Goal: Task Accomplishment & Management: Manage account settings

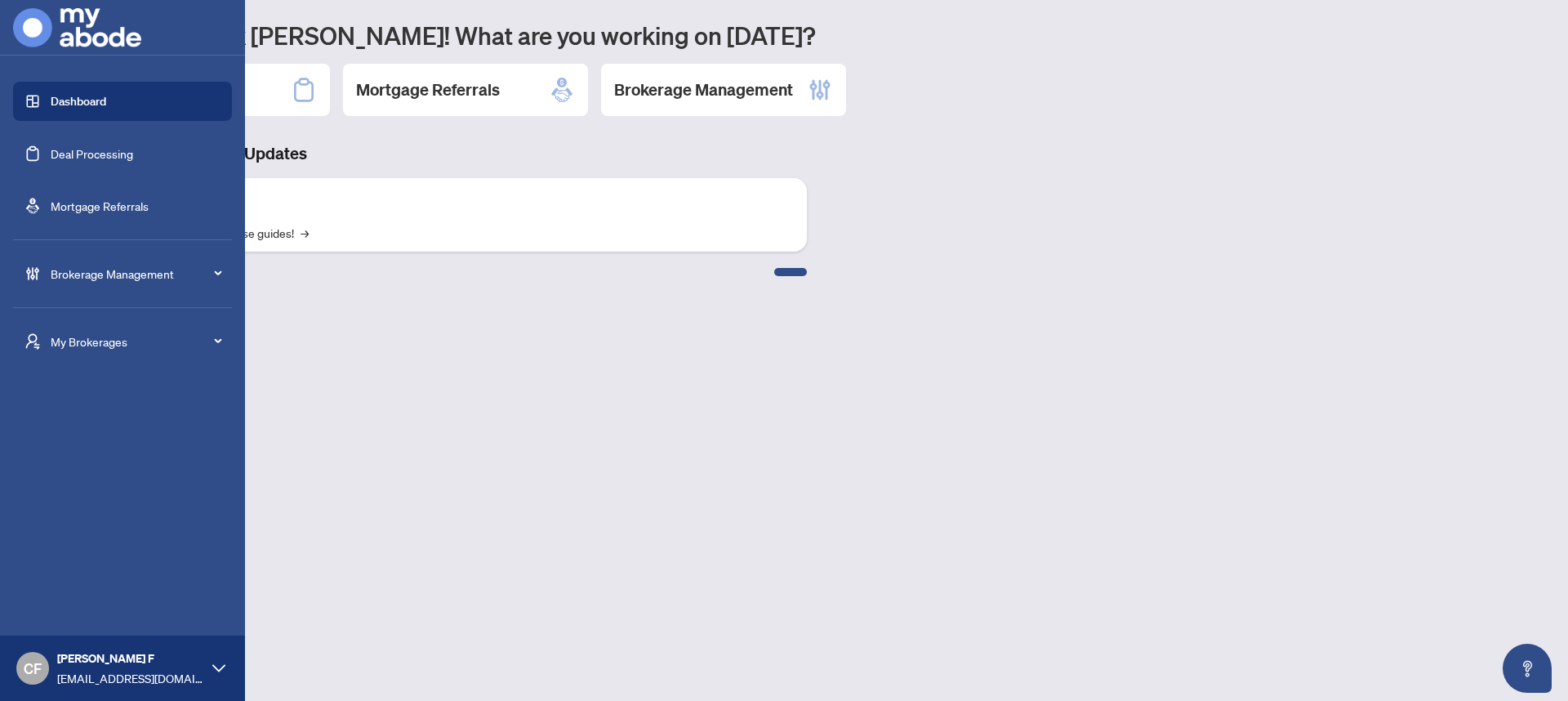
click at [145, 265] on span "Brokerage Management" at bounding box center [135, 274] width 170 height 18
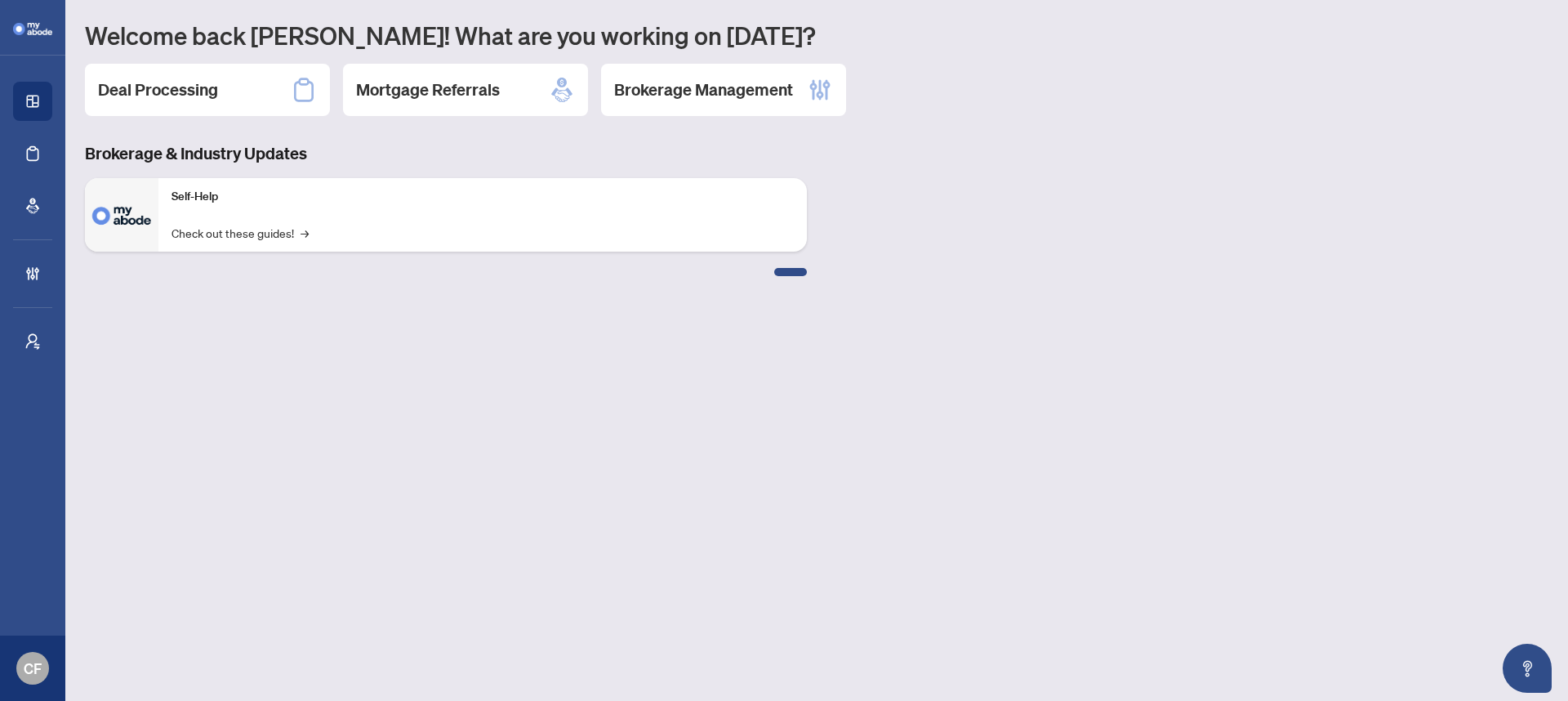
click at [742, 57] on div "Welcome back Chantel! What are you working on today? Deal Processing Mortgage R…" at bounding box center [816, 147] width 1463 height 256
click at [745, 99] on h2 "Brokerage Management" at bounding box center [704, 90] width 179 height 23
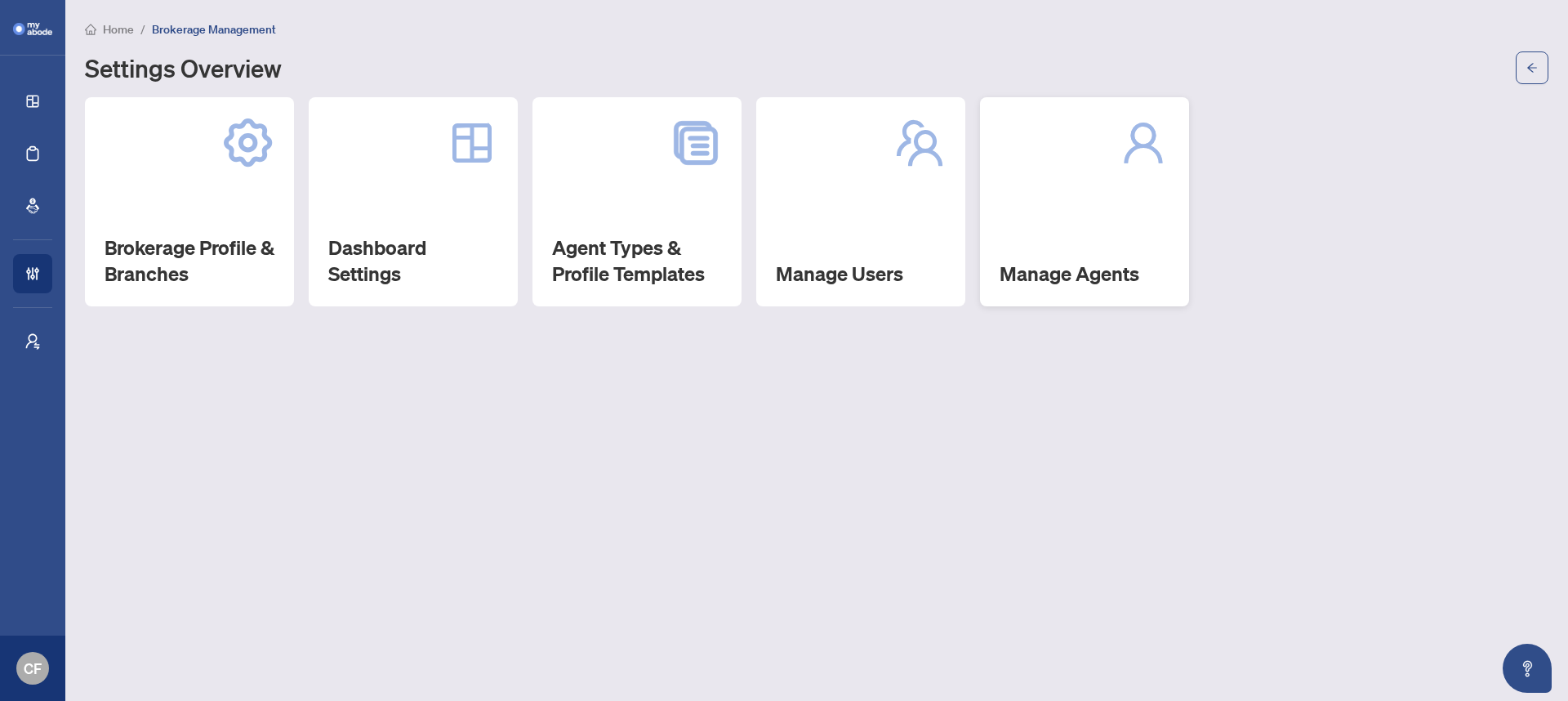
click at [1092, 190] on div "Manage Agents" at bounding box center [1085, 202] width 209 height 209
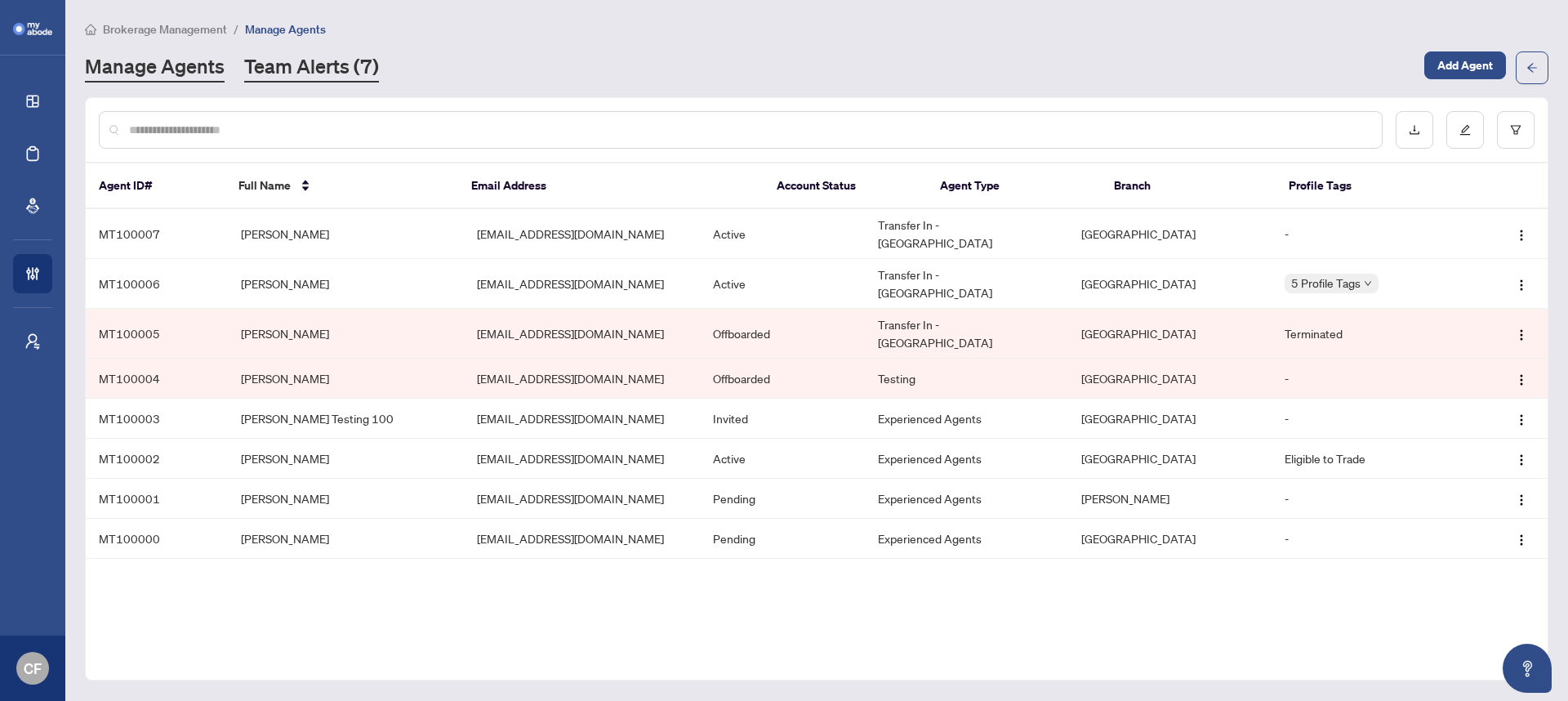
click at [354, 80] on link "Team Alerts (7)" at bounding box center [311, 68] width 134 height 30
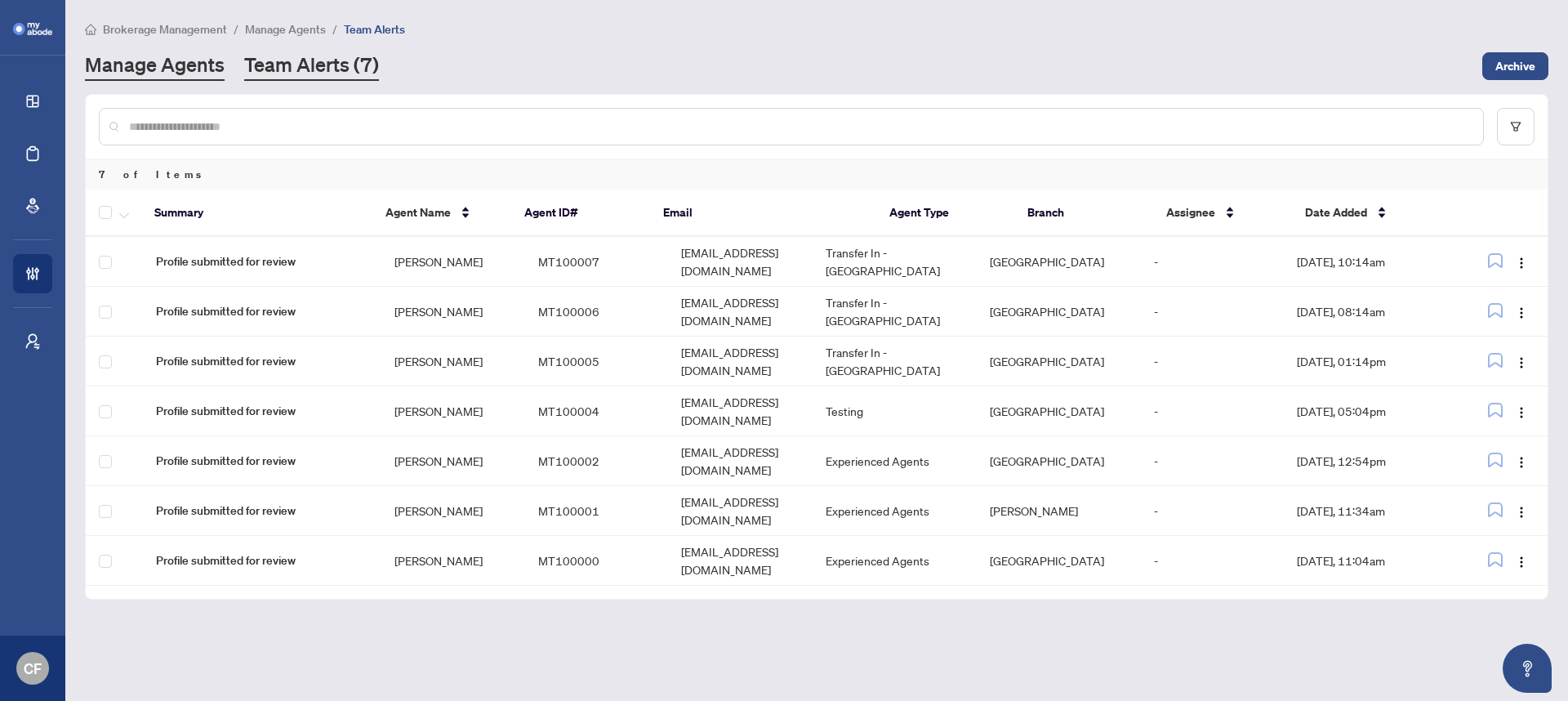
click at [202, 75] on link "Manage Agents" at bounding box center [154, 67] width 139 height 30
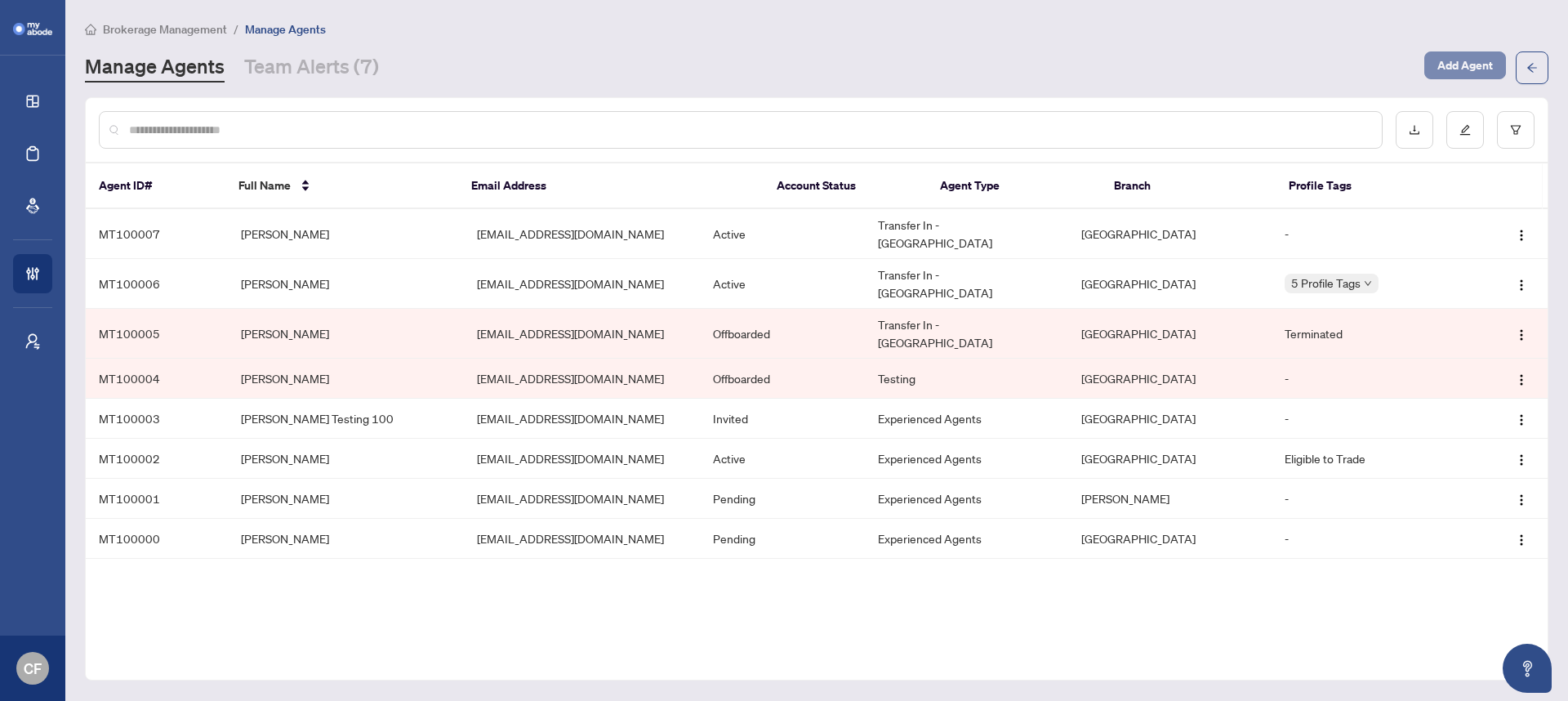
click at [1450, 70] on span "Add Agent" at bounding box center [1465, 65] width 56 height 26
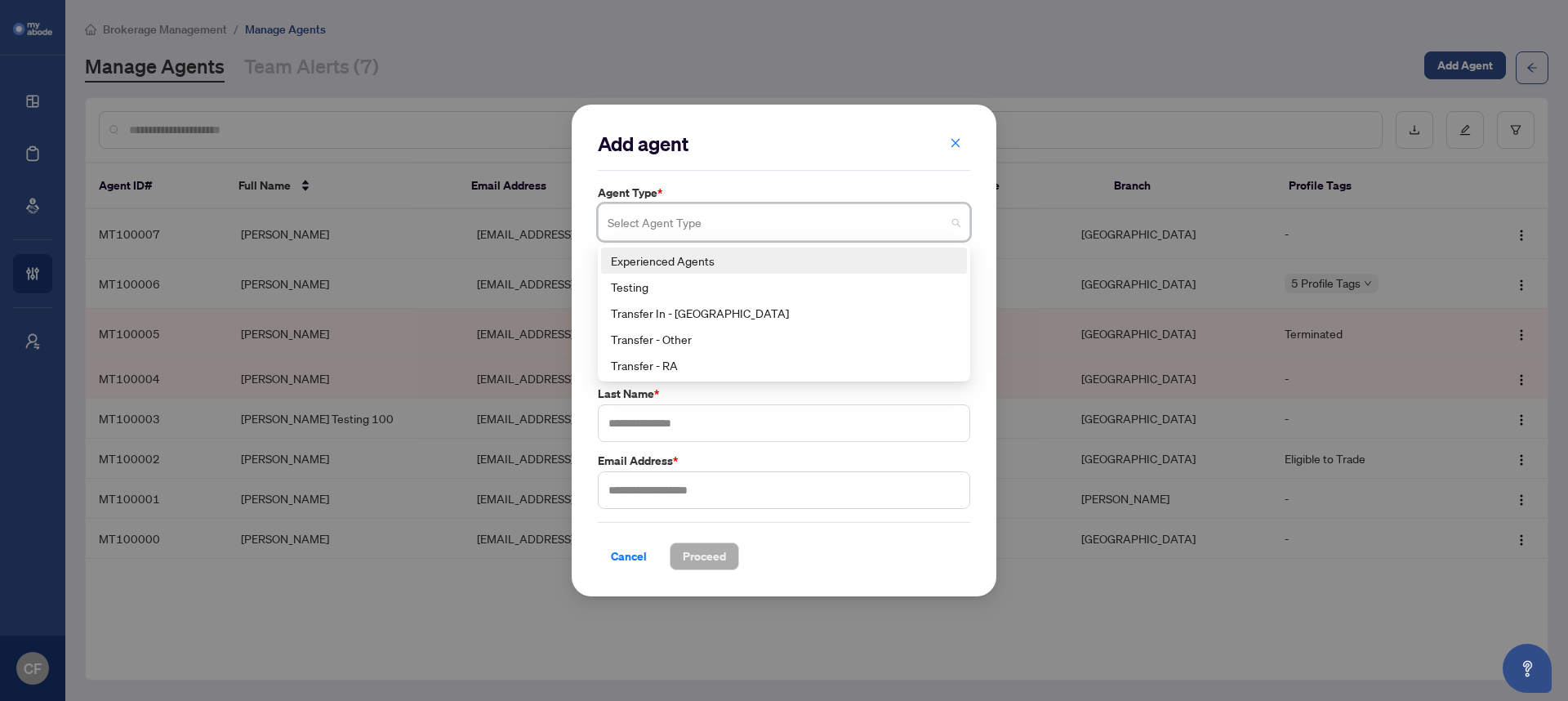
click at [851, 210] on input "search" at bounding box center [776, 224] width 338 height 36
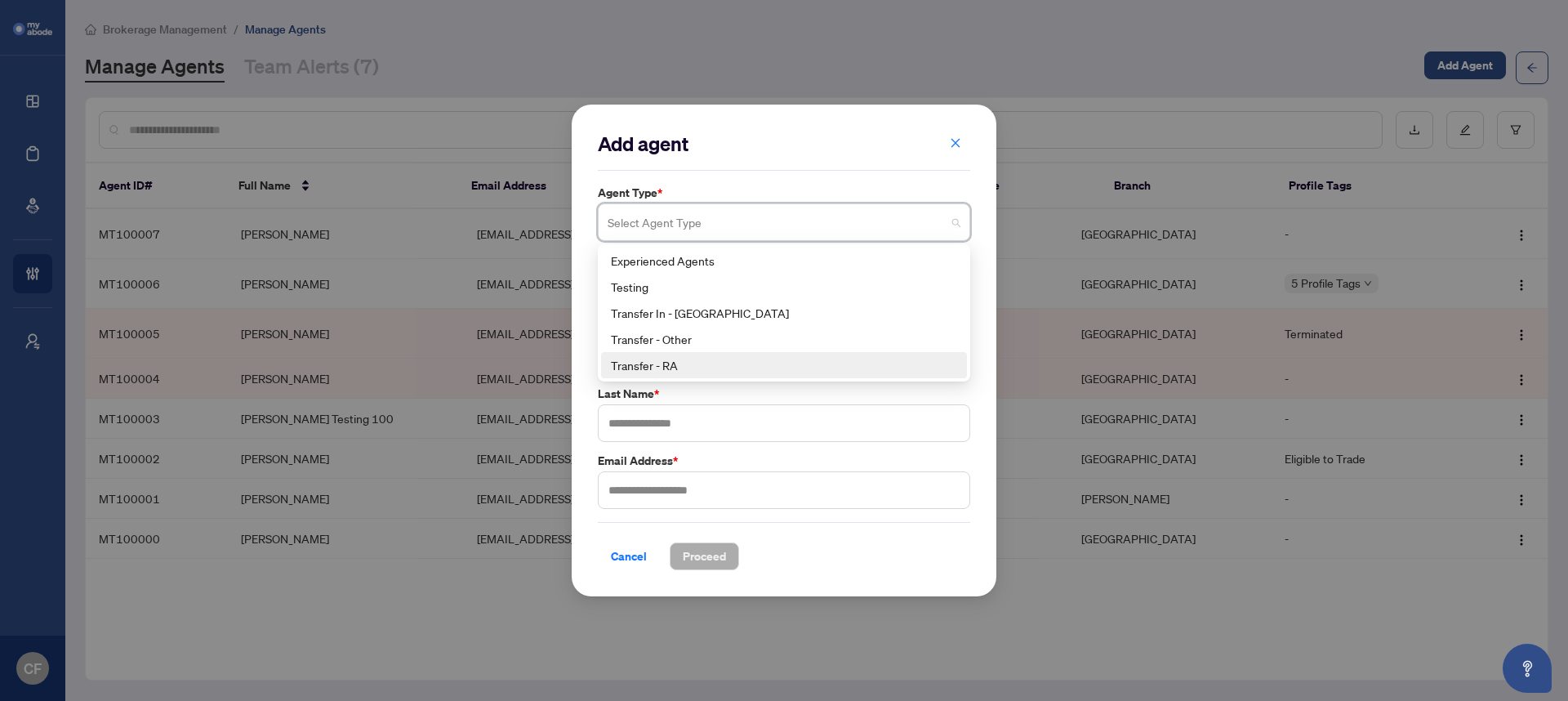
click at [738, 369] on div "Transfer - RA" at bounding box center [784, 365] width 347 height 18
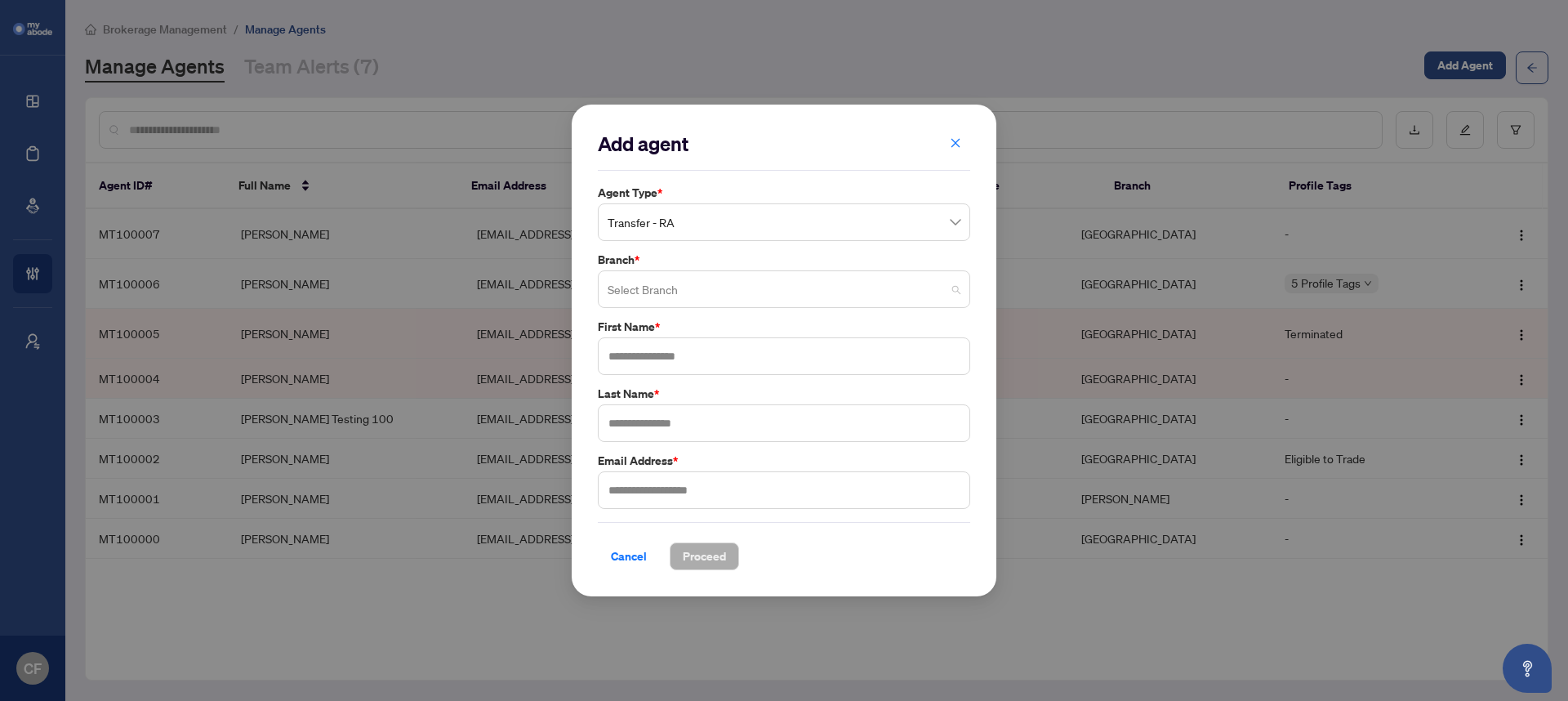
click at [728, 274] on input "search" at bounding box center [776, 292] width 338 height 36
click at [701, 343] on div "Vaughan" at bounding box center [784, 353] width 366 height 26
click at [701, 356] on input "text" at bounding box center [784, 356] width 373 height 38
type input "******"
type input "*"
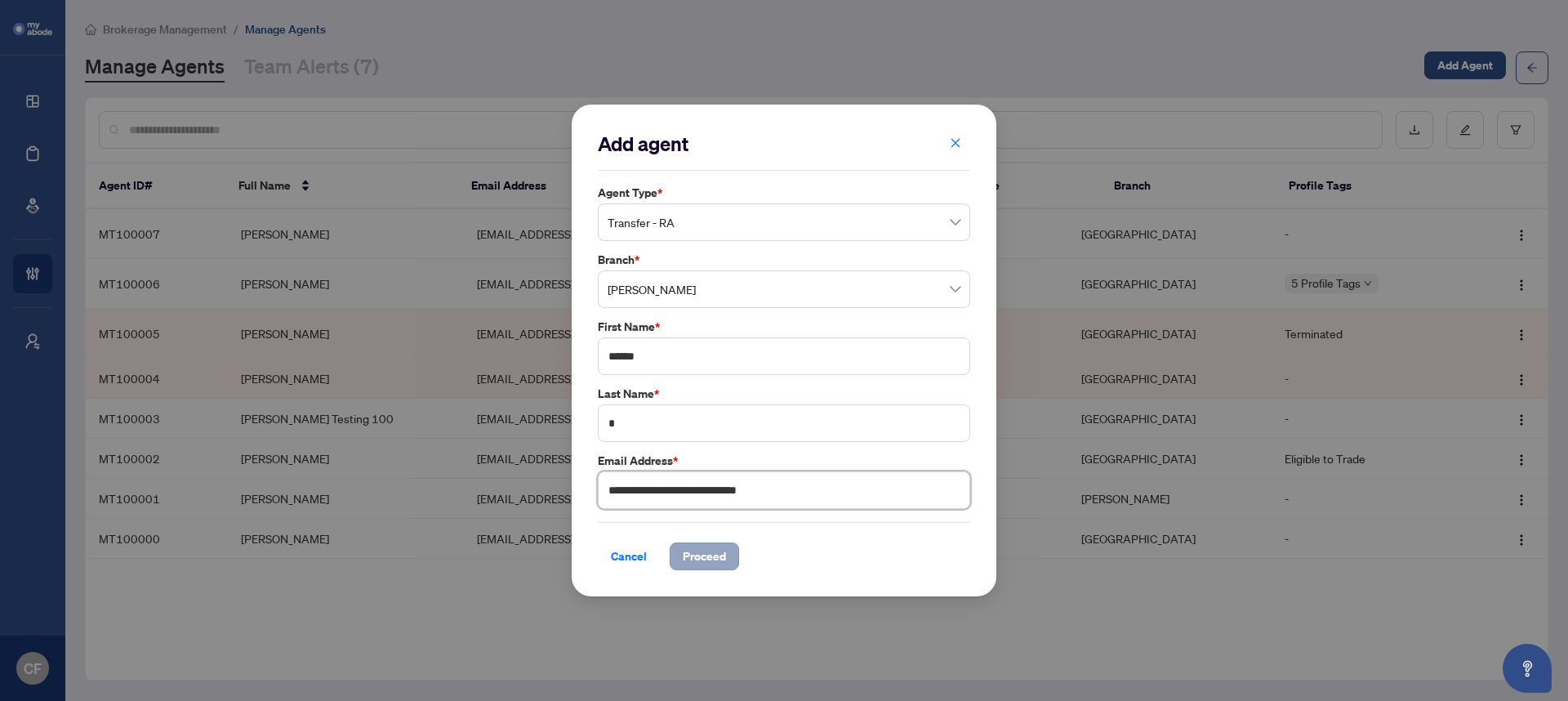
type input "**********"
click at [717, 562] on span "Proceed" at bounding box center [704, 556] width 43 height 26
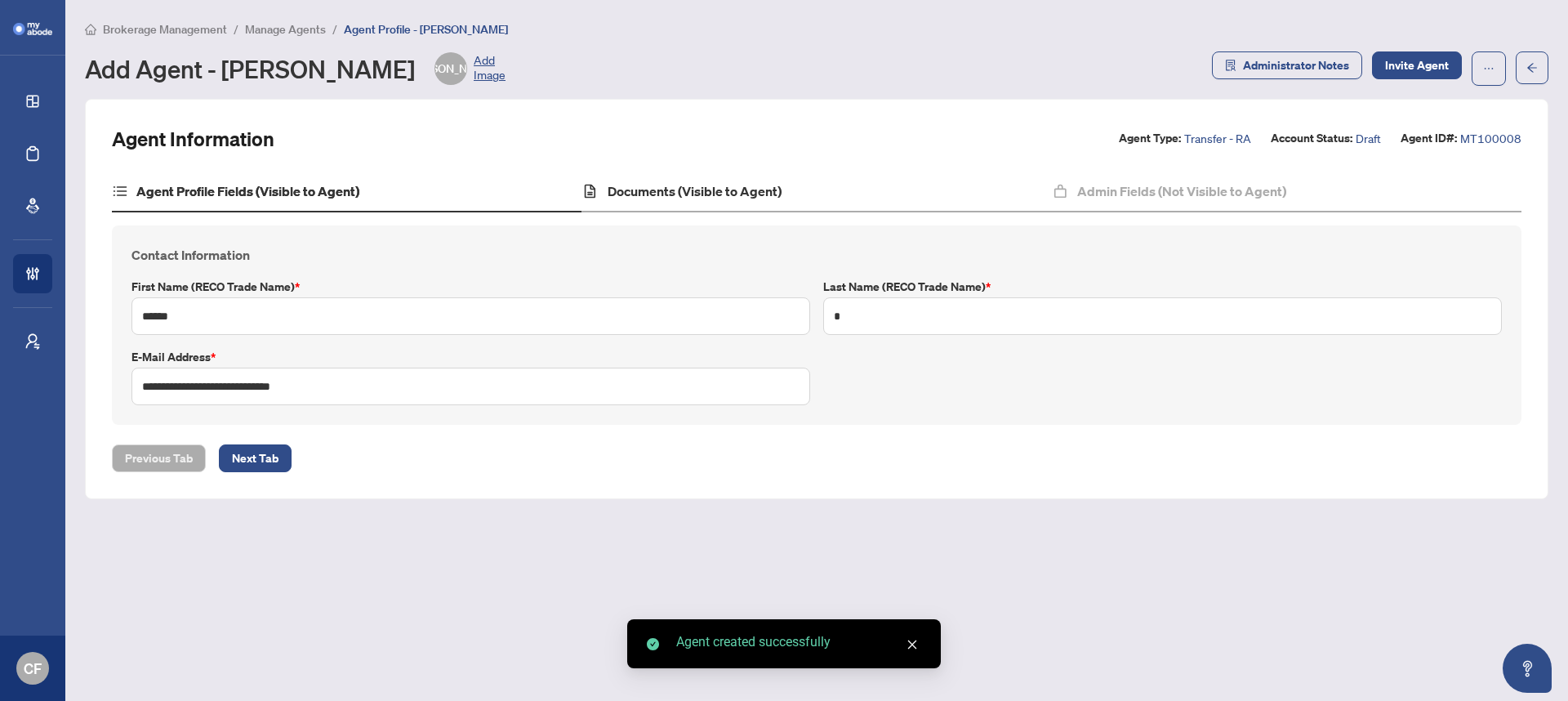
click at [685, 202] on div "Documents (Visible to Agent)" at bounding box center [817, 191] width 470 height 41
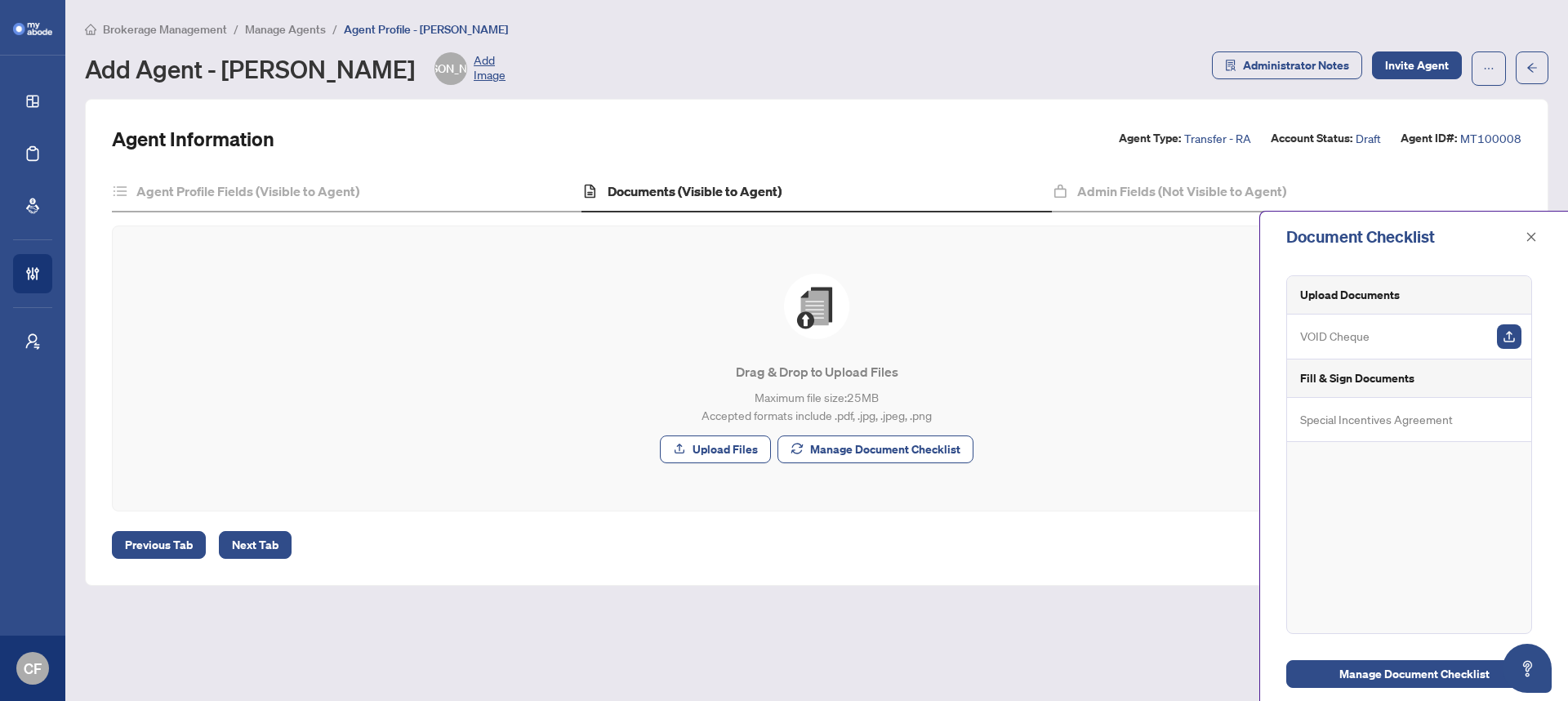
click at [1169, 163] on div "Agent Information Agent Type: Transfer - RA Account Status: Draft Agent ID#: MT…" at bounding box center [816, 342] width 1410 height 433
click at [1171, 176] on div "Admin Fields (Not Visible to Agent)" at bounding box center [1287, 191] width 470 height 41
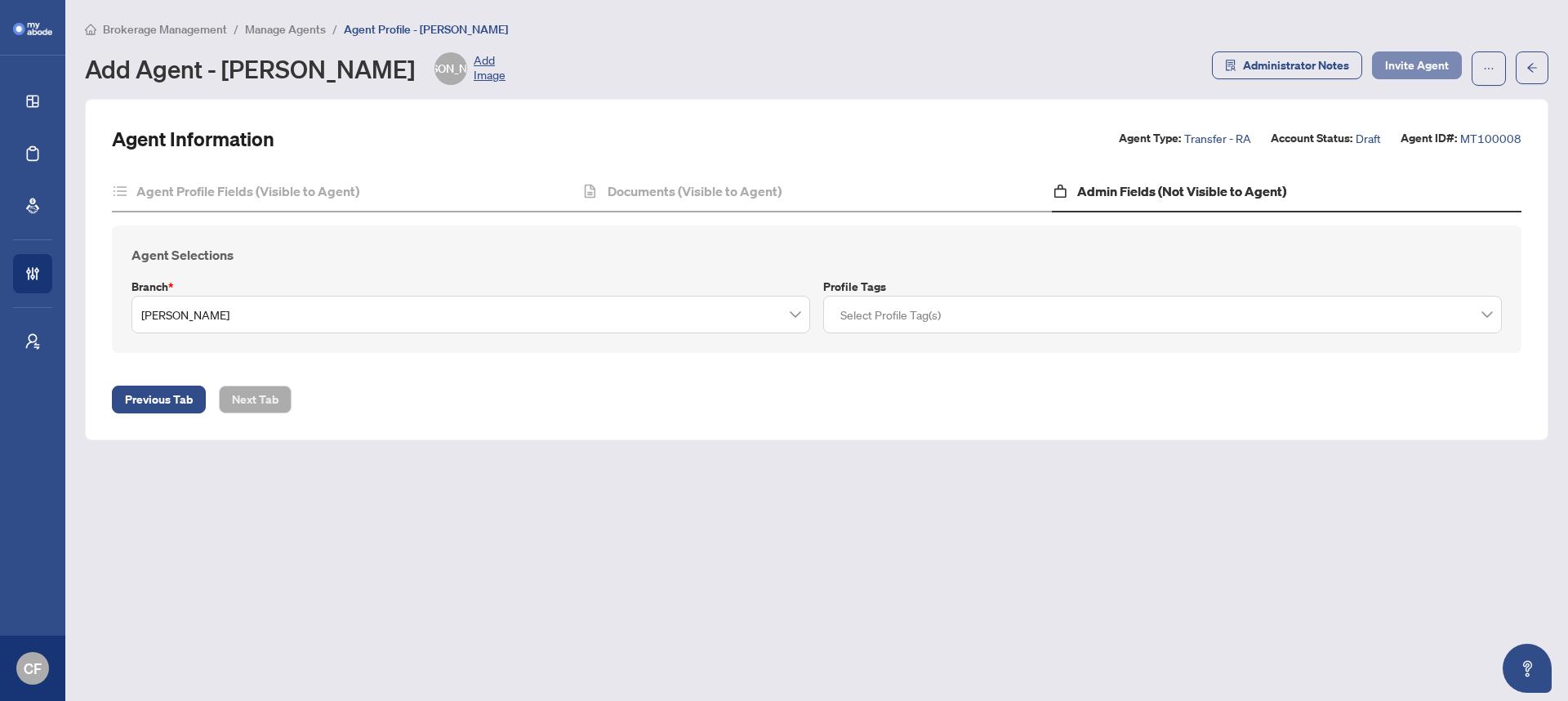
click at [1423, 66] on span "Invite Agent" at bounding box center [1418, 65] width 64 height 26
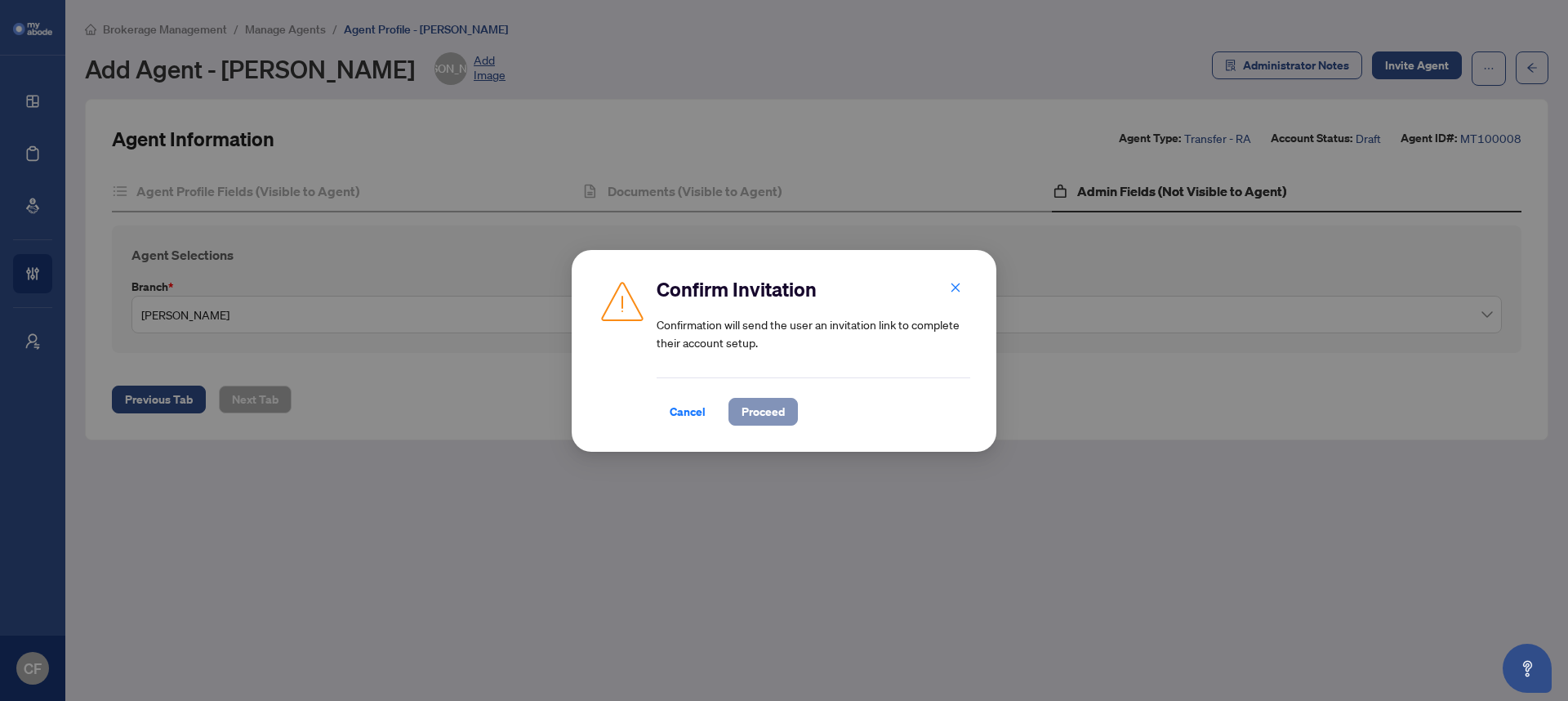
click at [788, 407] on button "Proceed" at bounding box center [763, 411] width 70 height 28
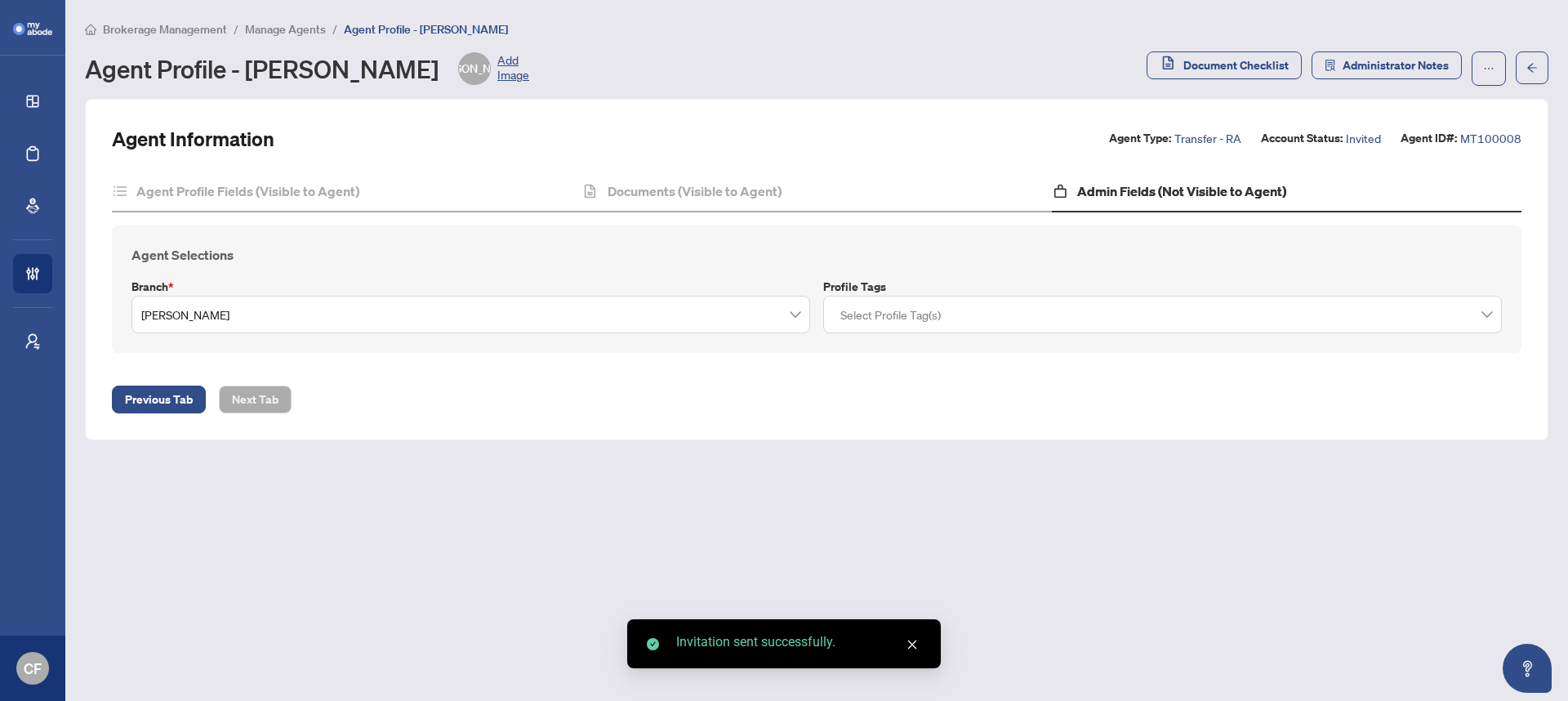
click at [286, 30] on span "Manage Agents" at bounding box center [285, 29] width 81 height 15
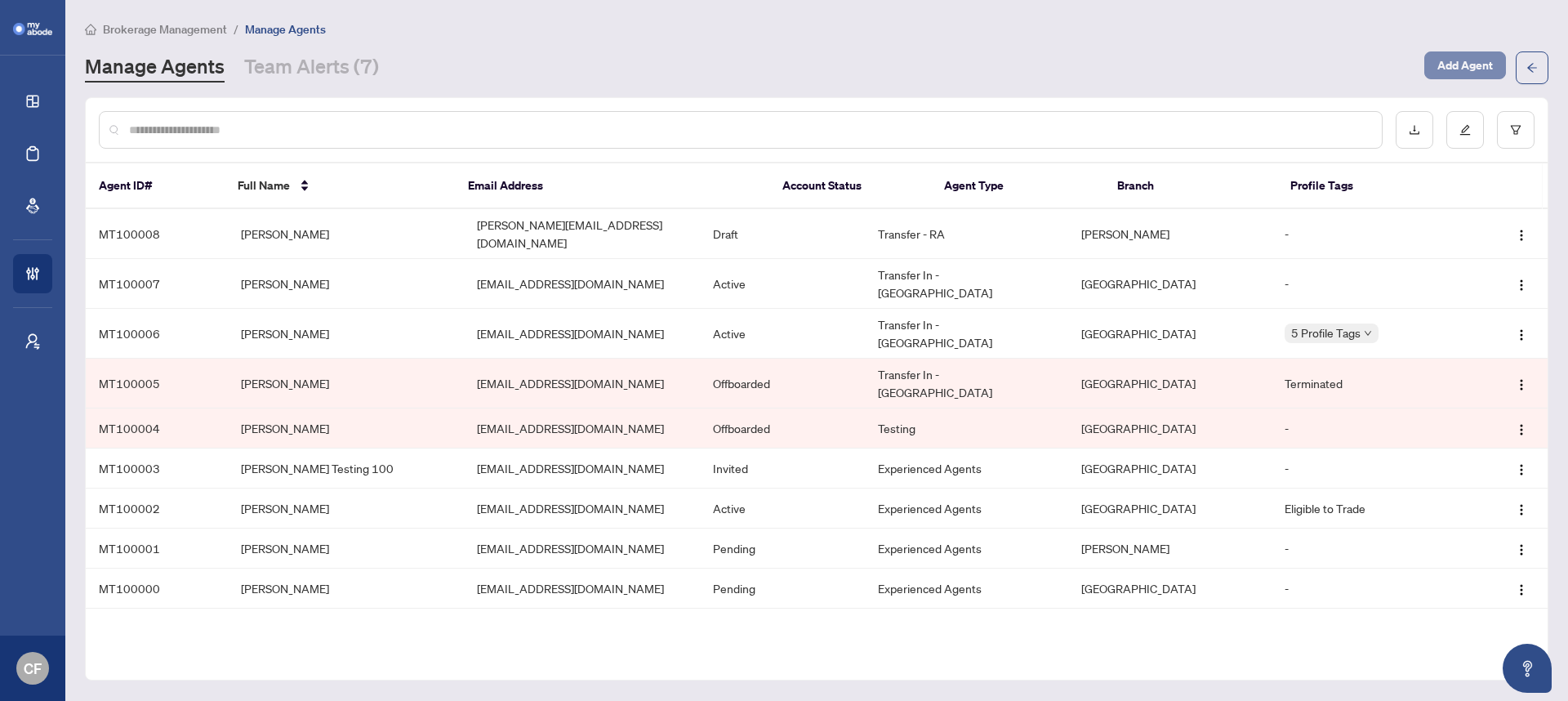
click at [1468, 68] on span "Add Agent" at bounding box center [1465, 65] width 56 height 26
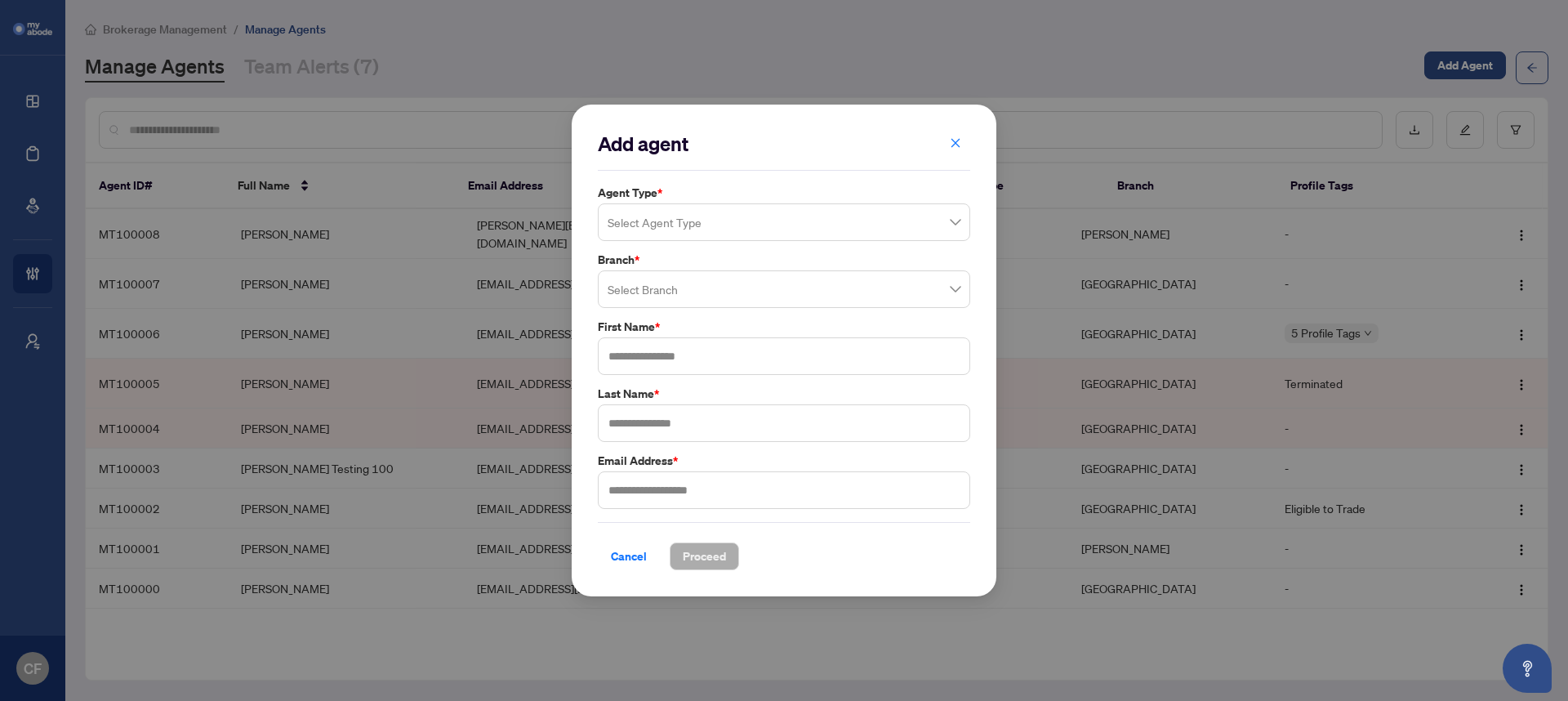
click at [768, 211] on input "search" at bounding box center [776, 224] width 338 height 36
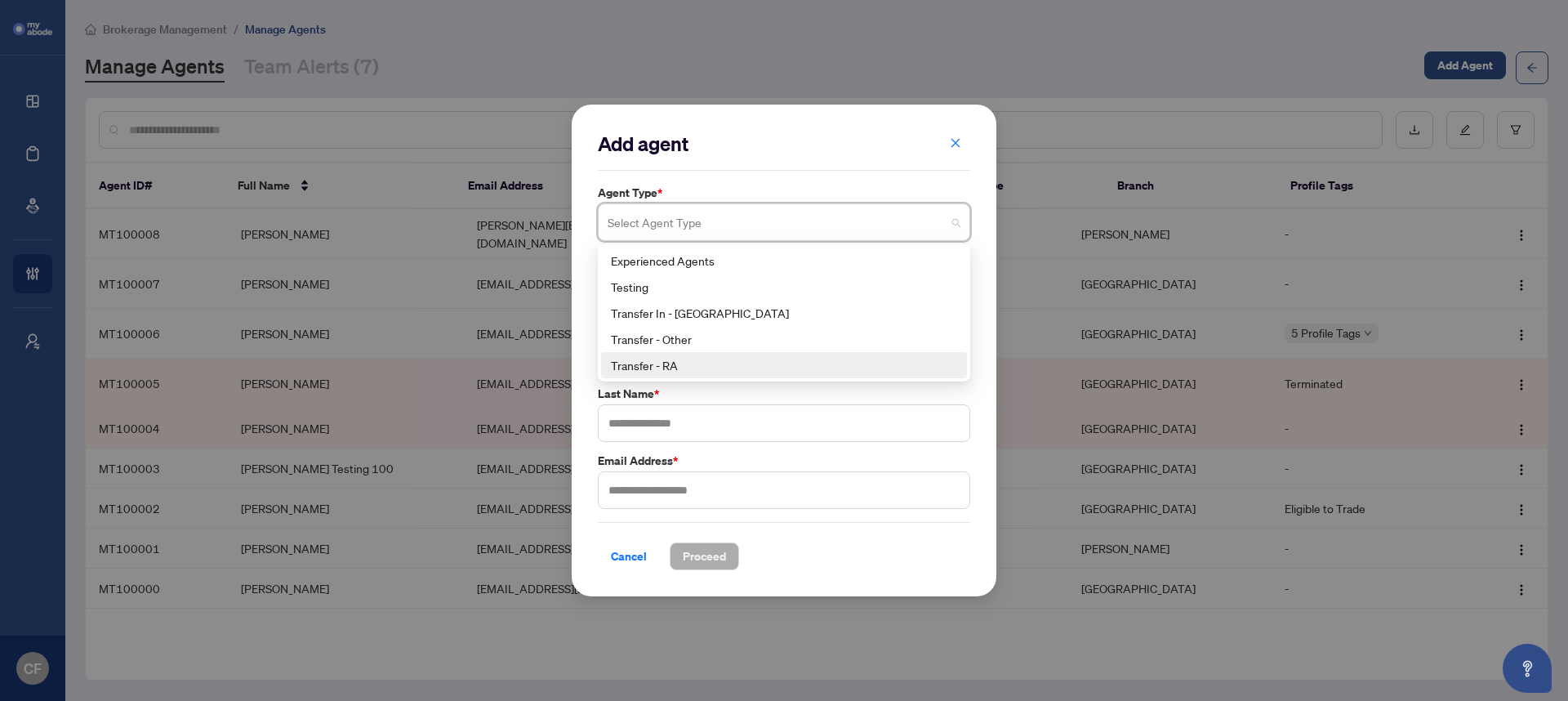
click at [702, 360] on div "Transfer - RA" at bounding box center [784, 365] width 347 height 18
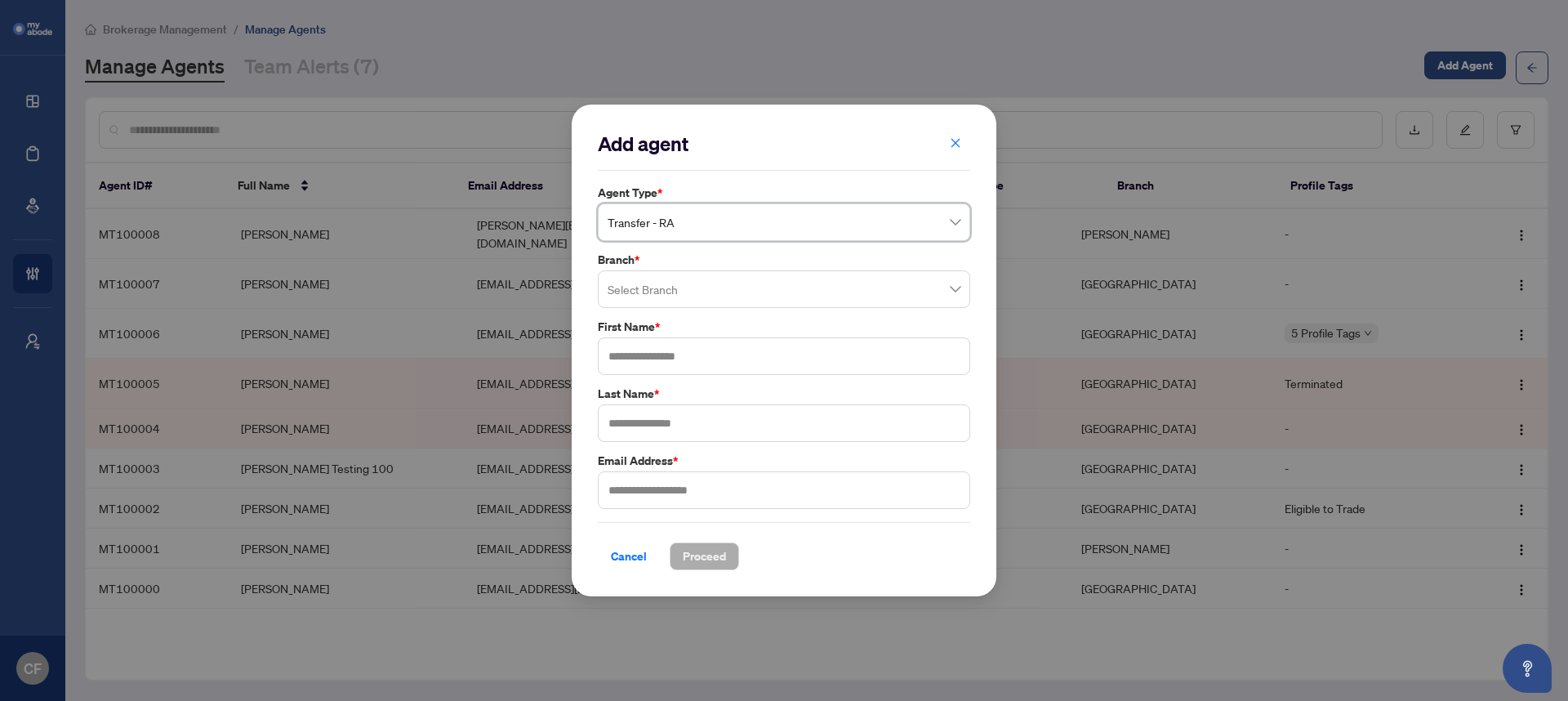
click at [687, 285] on input "search" at bounding box center [776, 292] width 338 height 36
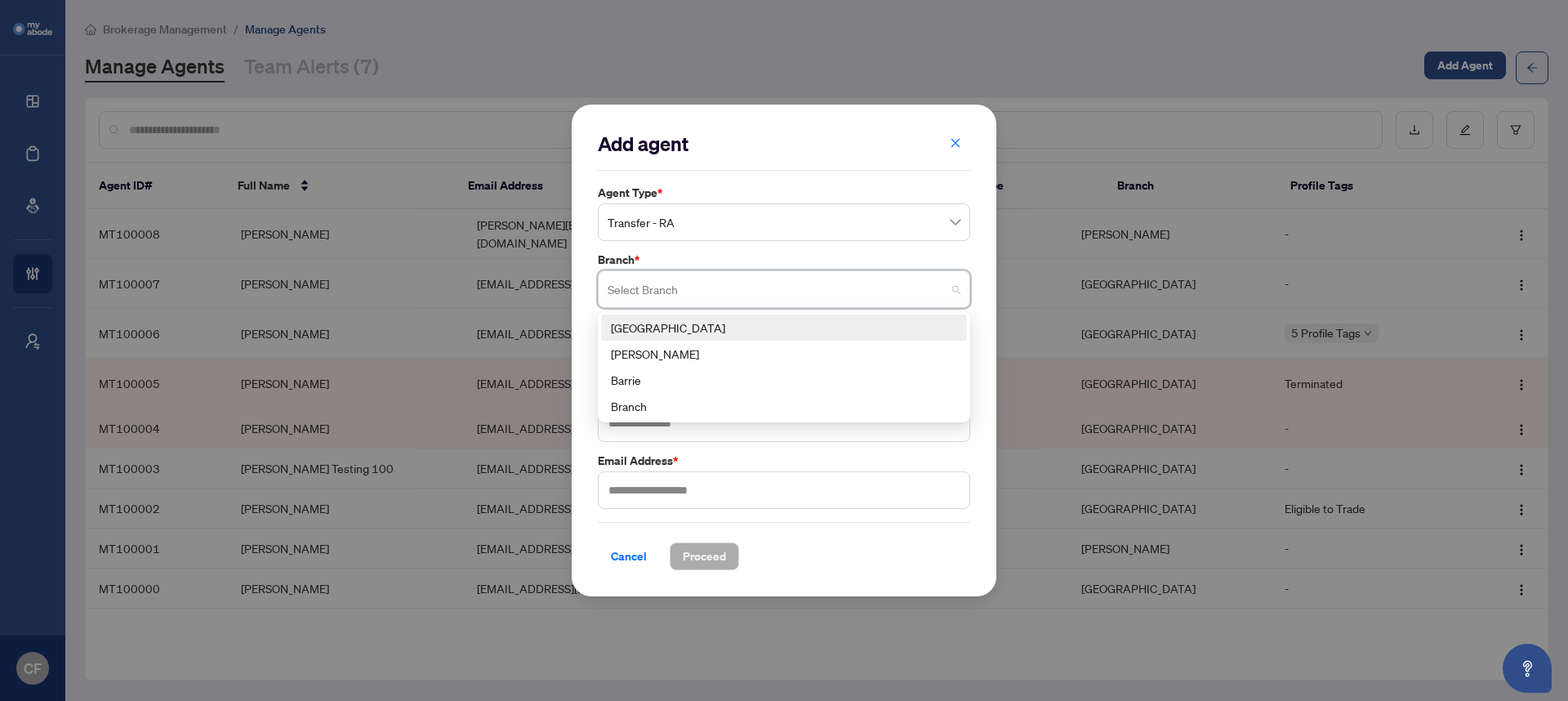
click at [682, 324] on div "Richmond Hill" at bounding box center [784, 328] width 347 height 18
click at [683, 339] on input "text" at bounding box center [784, 356] width 373 height 38
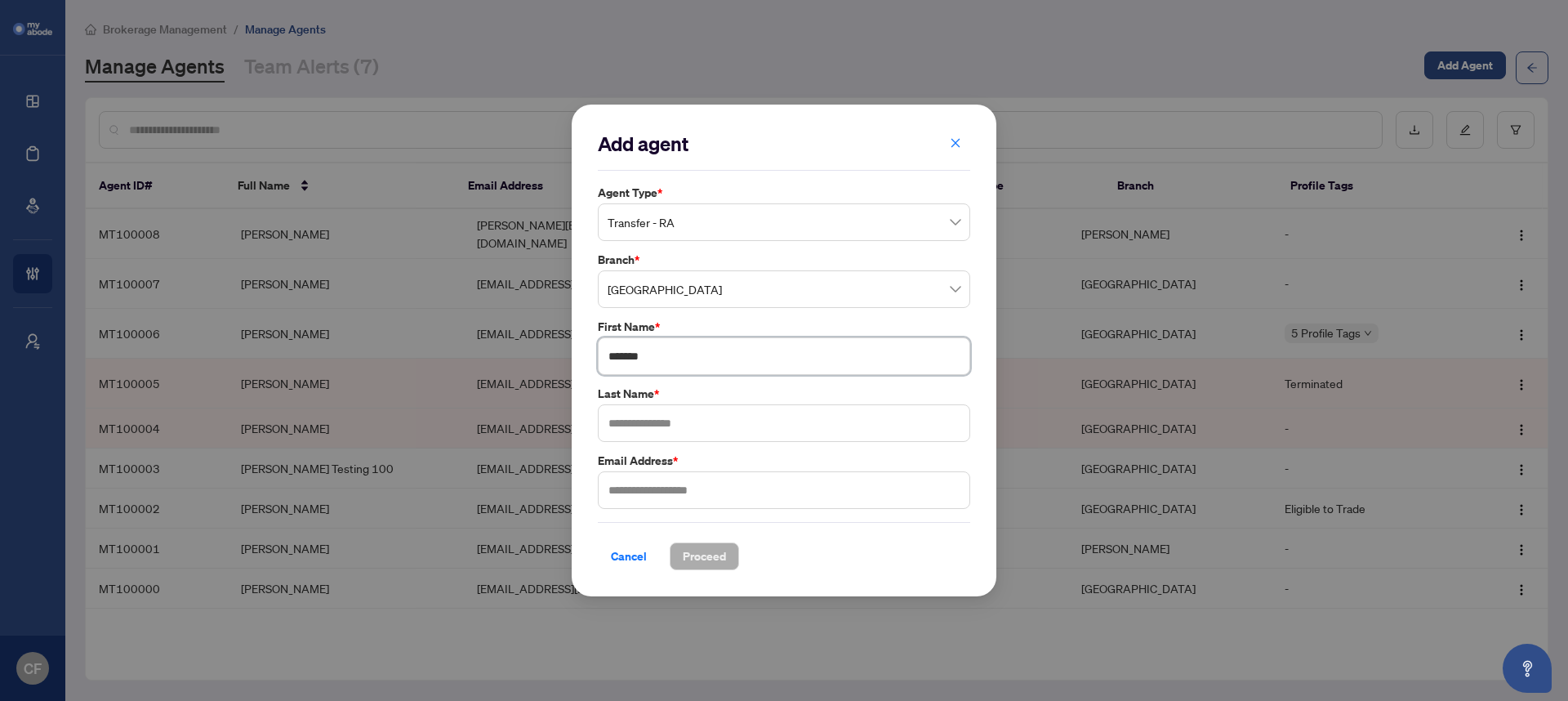
type input "*******"
type input "*"
type input "**********"
click at [710, 552] on span "Proceed" at bounding box center [704, 556] width 43 height 26
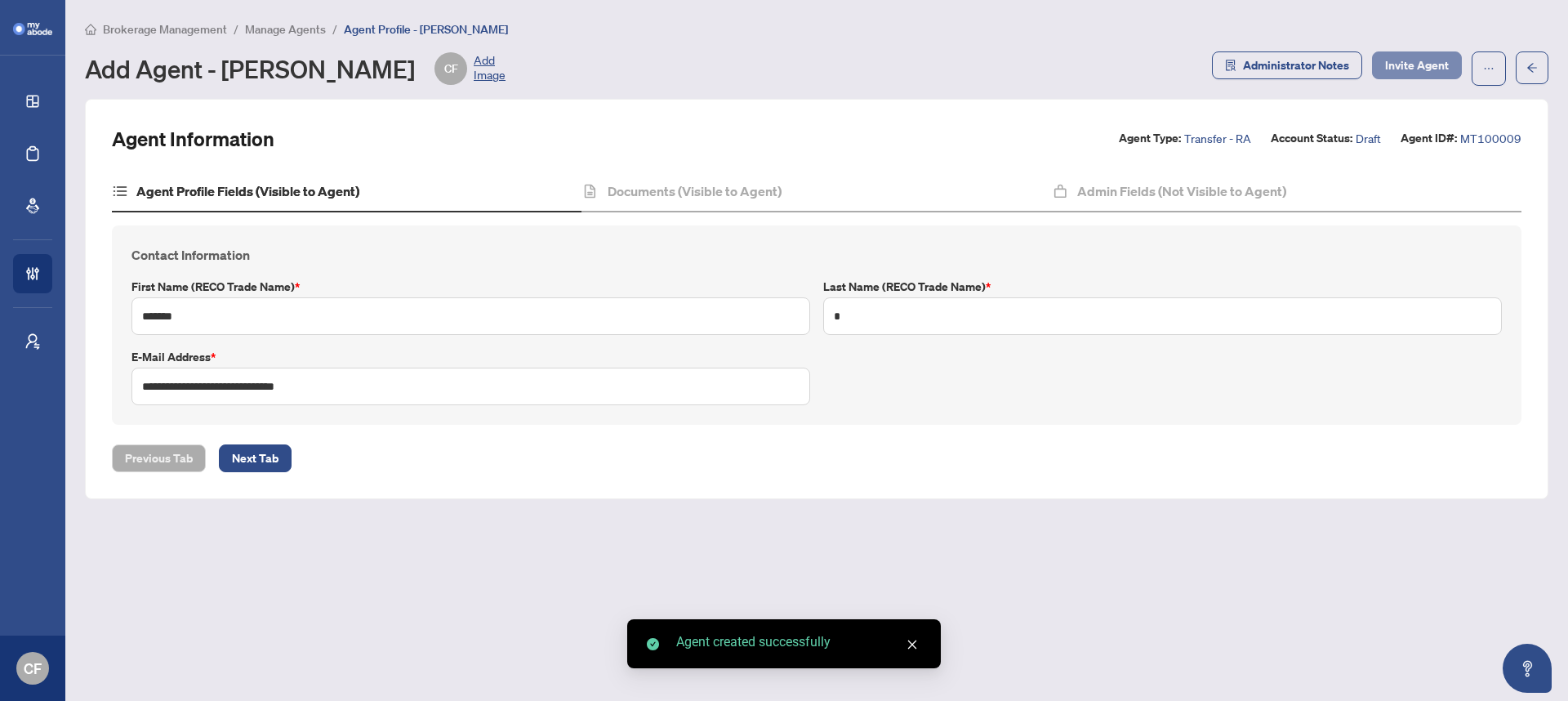
click at [1443, 72] on span "Invite Agent" at bounding box center [1418, 65] width 64 height 26
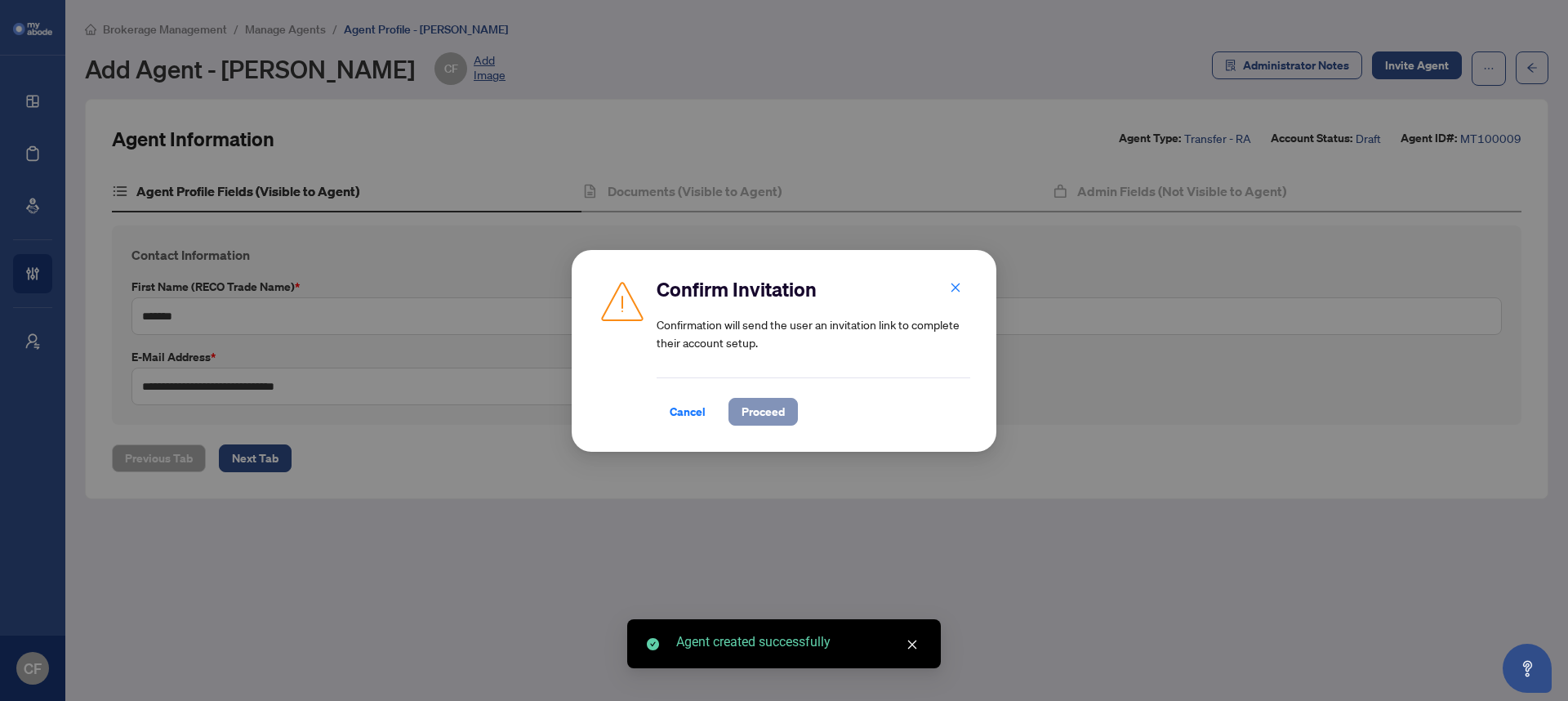
click at [769, 411] on span "Proceed" at bounding box center [763, 411] width 43 height 26
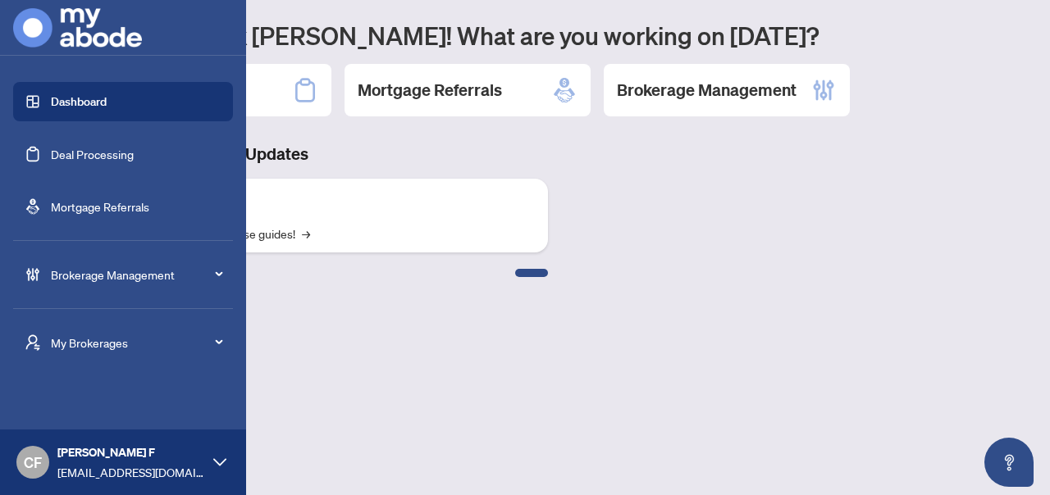
click at [42, 465] on span "CF" at bounding box center [32, 462] width 33 height 33
click at [59, 408] on span "Logout" at bounding box center [66, 399] width 37 height 26
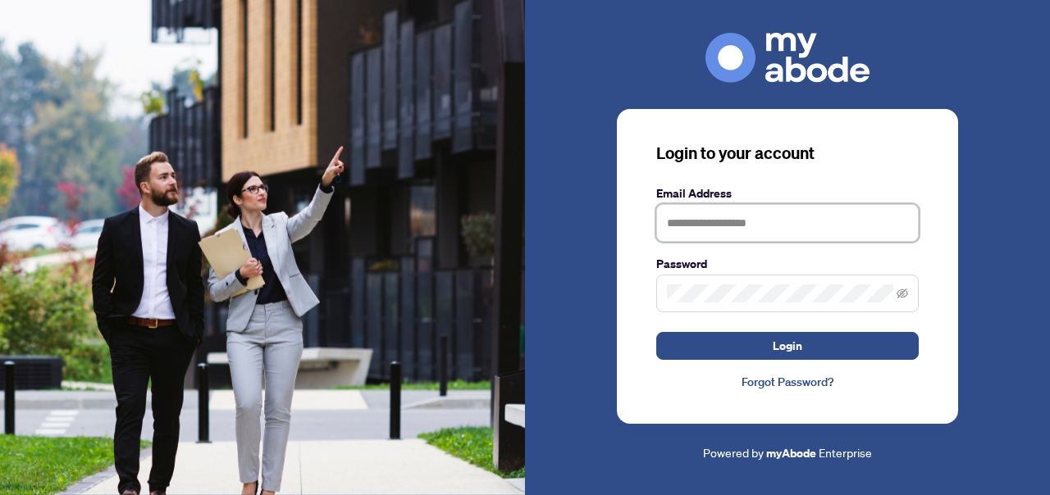
type input "**********"
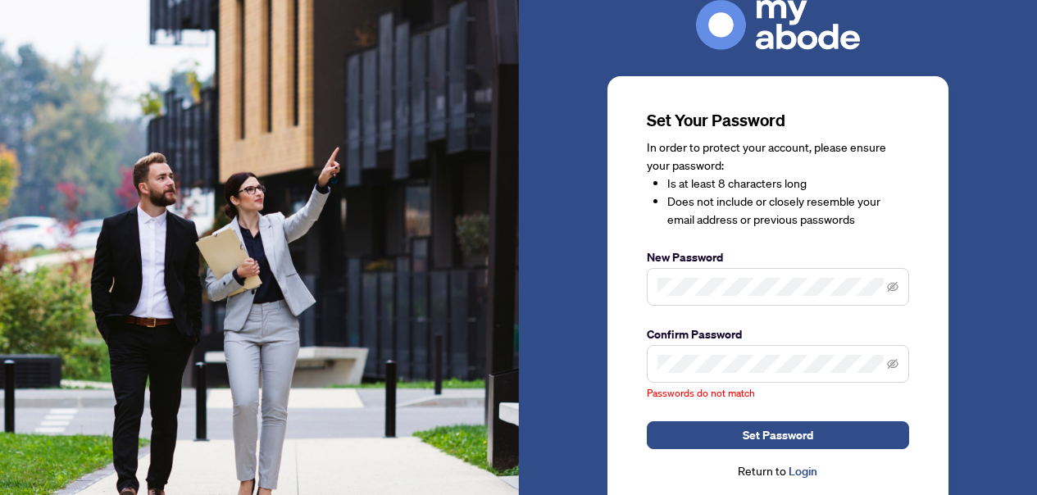
click at [903, 288] on span at bounding box center [778, 287] width 262 height 38
click at [893, 289] on icon "eye-invisible" at bounding box center [893, 287] width 3 height 3
click at [892, 363] on icon "eye-invisible" at bounding box center [892, 363] width 11 height 11
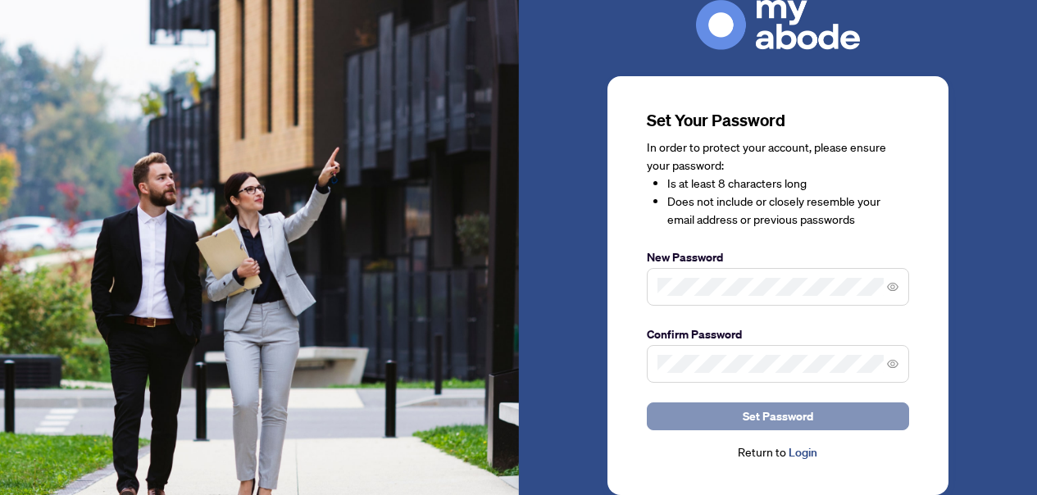
click at [900, 417] on button "Set Password" at bounding box center [778, 417] width 262 height 28
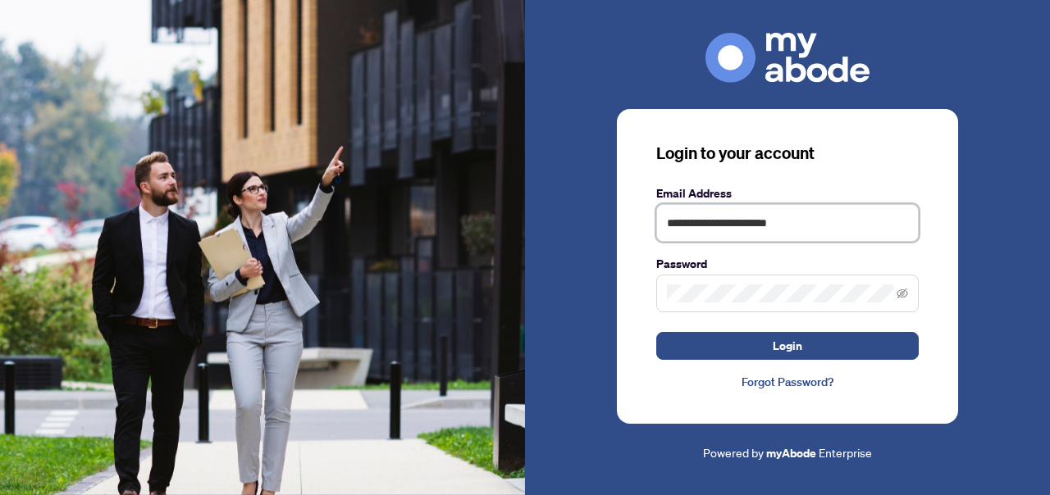
click at [726, 228] on input "**********" at bounding box center [787, 223] width 262 height 38
type input "**********"
click at [656, 332] on button "Login" at bounding box center [787, 346] width 262 height 28
click at [900, 295] on icon "eye-invisible" at bounding box center [901, 294] width 11 height 10
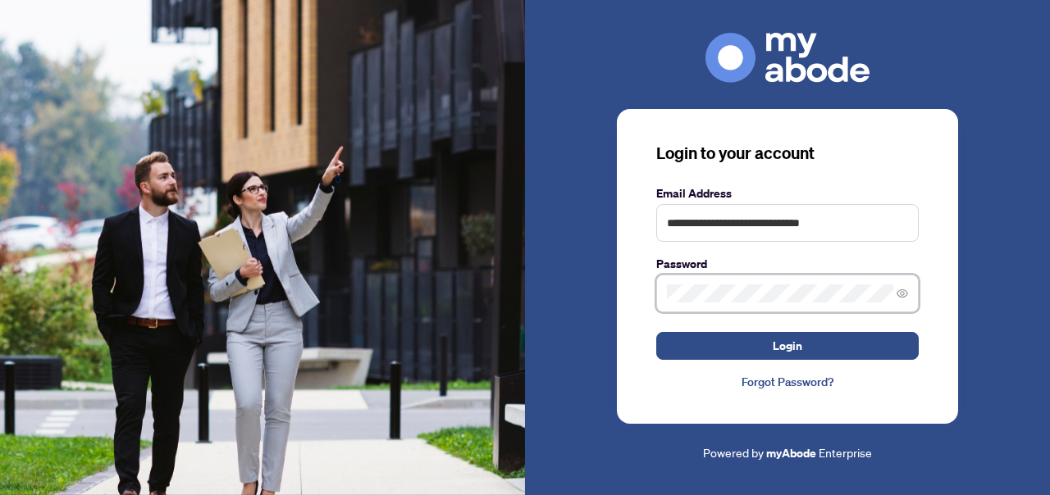
click at [656, 332] on button "Login" at bounding box center [787, 346] width 262 height 28
